Goal: Information Seeking & Learning: Learn about a topic

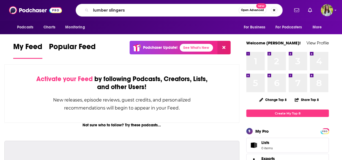
type input "lumber slingers"
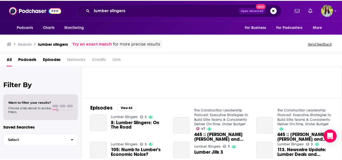
scroll to position [50, 0]
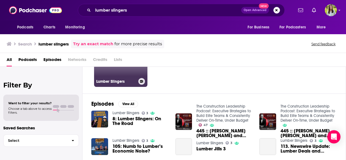
drag, startPoint x: 146, startPoint y: 80, endPoint x: 130, endPoint y: 79, distance: 16.8
click at [130, 79] on h3 "Lumber Slingers" at bounding box center [116, 81] width 40 height 5
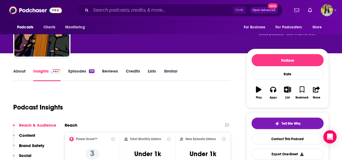
scroll to position [21, 0]
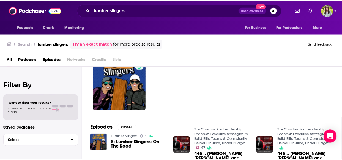
scroll to position [26, 0]
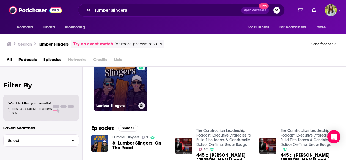
click at [115, 88] on link "3 Lumber Slingers" at bounding box center [120, 84] width 53 height 53
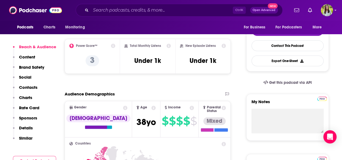
scroll to position [130, 0]
